Goal: Find specific page/section: Find specific page/section

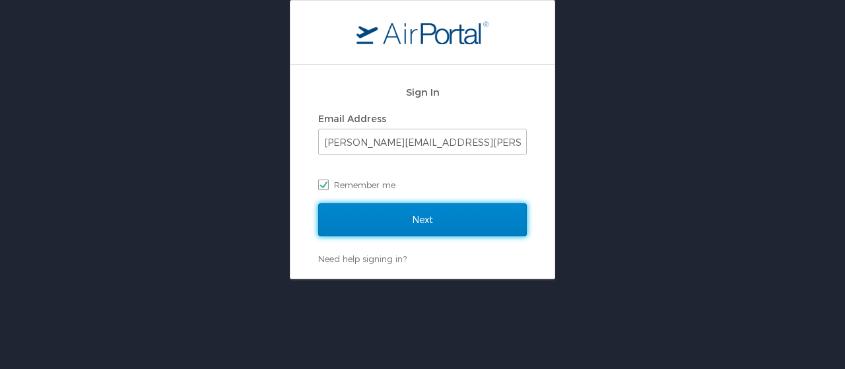
click at [349, 215] on input "Next" at bounding box center [422, 219] width 209 height 33
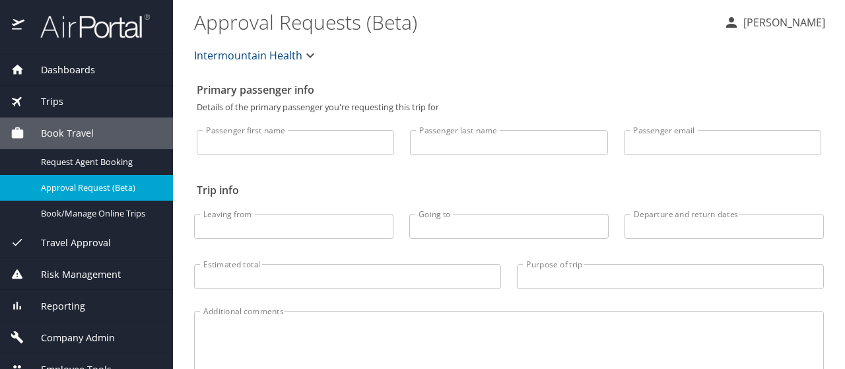
click at [85, 333] on span "Company Admin" at bounding box center [69, 338] width 90 height 15
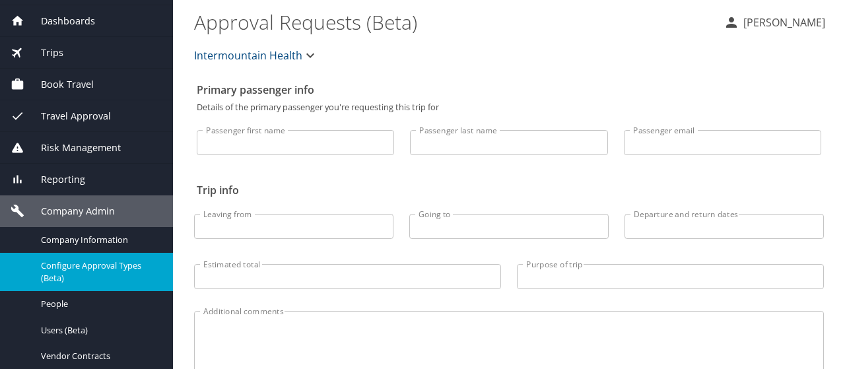
scroll to position [66, 0]
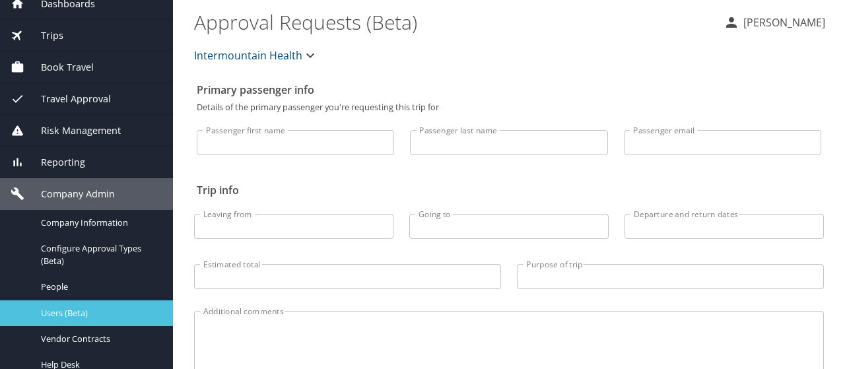
click at [75, 317] on span "Users (Beta)" at bounding box center [99, 313] width 116 height 13
